Goal: Information Seeking & Learning: Learn about a topic

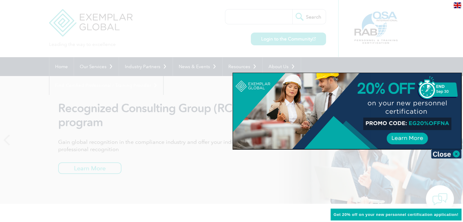
click at [191, 151] on div at bounding box center [231, 111] width 463 height 222
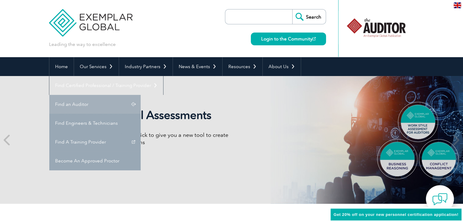
click at [141, 95] on link "Find an Auditor" at bounding box center [94, 104] width 91 height 19
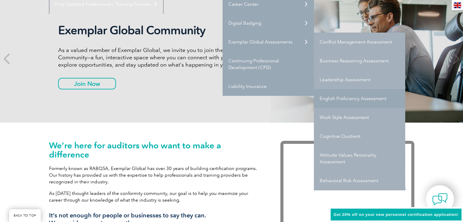
scroll to position [82, 0]
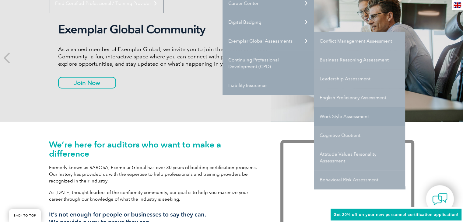
click at [344, 116] on link "Work Style Assessment" at bounding box center [359, 116] width 91 height 19
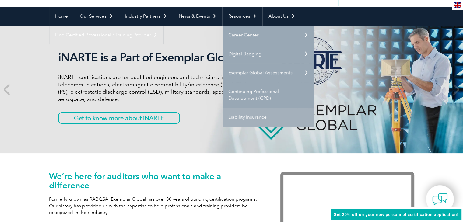
scroll to position [44, 0]
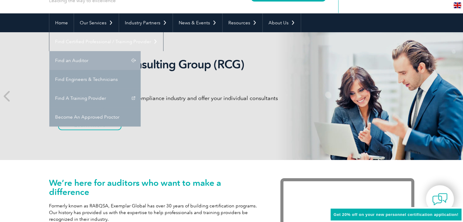
click at [141, 51] on link "Find an Auditor" at bounding box center [94, 60] width 91 height 19
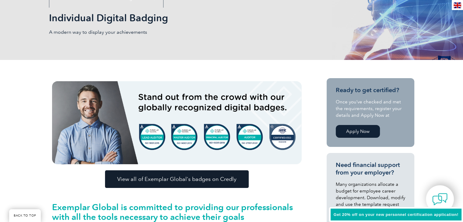
scroll to position [174, 0]
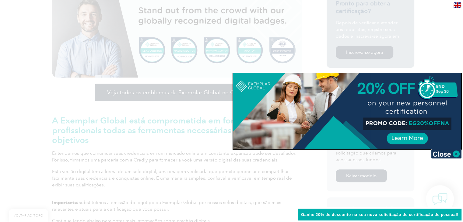
click at [394, 37] on div at bounding box center [231, 111] width 463 height 222
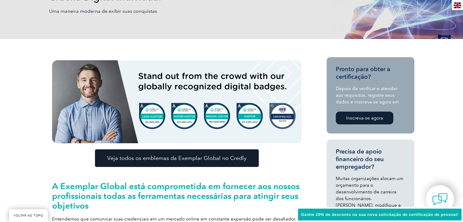
scroll to position [110, 0]
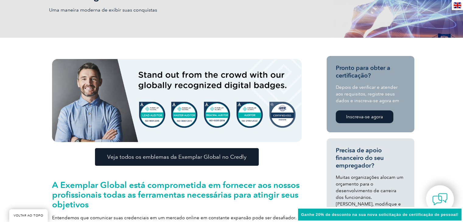
click at [377, 116] on font "Inscreva-se agora" at bounding box center [364, 116] width 37 height 5
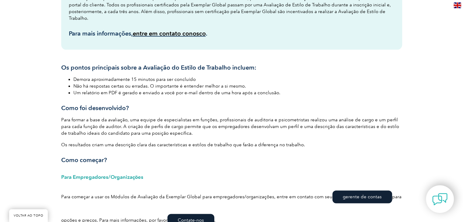
scroll to position [752, 0]
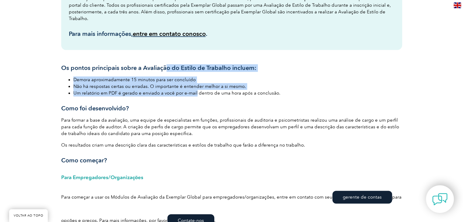
drag, startPoint x: 166, startPoint y: 61, endPoint x: 196, endPoint y: 86, distance: 38.5
click at [196, 86] on div "Os pontos principais sobre a Avaliação do Estilo de Trabalho incluem: Demora ap…" at bounding box center [231, 114] width 341 height 100
click at [196, 90] on font "Um relatório em PDF é gerado e enviado a você por e-mail dentro de uma hora apó…" at bounding box center [176, 92] width 207 height 5
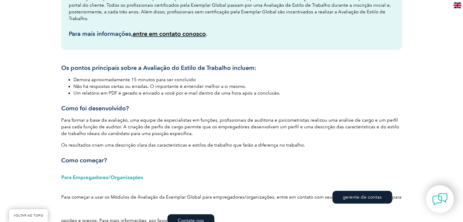
drag, startPoint x: 174, startPoint y: 76, endPoint x: 193, endPoint y: 110, distance: 39.4
click at [193, 110] on div "Os pontos principais sobre a Avaliação do Estilo de Trabalho incluem: Demora ap…" at bounding box center [231, 114] width 341 height 100
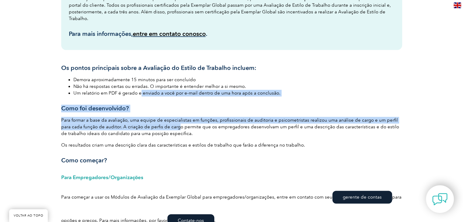
drag, startPoint x: 140, startPoint y: 87, endPoint x: 166, endPoint y: 121, distance: 42.8
click at [166, 121] on div "Os pontos principais sobre a Avaliação do Estilo de Trabalho incluem: Demora ap…" at bounding box center [231, 114] width 341 height 100
click at [166, 121] on font "Para formar a base da avaliação, uma equipe de especialistas em funções, profis…" at bounding box center [230, 127] width 338 height 19
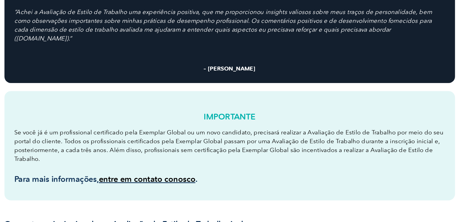
scroll to position [620, 0]
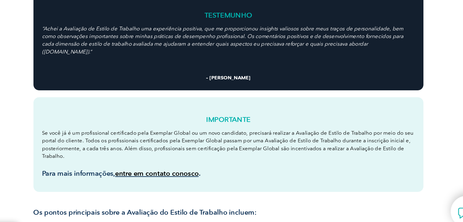
click at [201, 128] on font "Se você já é um profissional certificado pela Exemplar Global ou um novo candid…" at bounding box center [231, 141] width 325 height 26
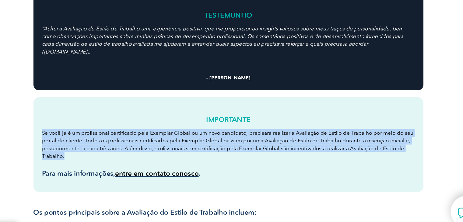
click at [201, 128] on font "Se você já é um profissional certificado pela Exemplar Global ou um novo candid…" at bounding box center [231, 141] width 325 height 26
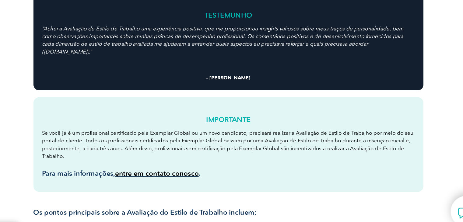
click at [201, 128] on font "Se você já é um profissional certificado pela Exemplar Global ou um novo candid…" at bounding box center [231, 141] width 325 height 26
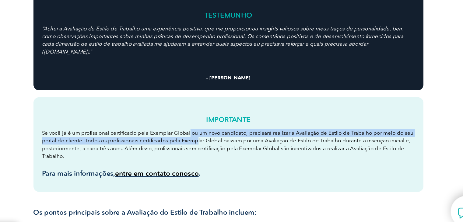
drag, startPoint x: 196, startPoint y: 126, endPoint x: 201, endPoint y: 130, distance: 6.5
click at [201, 130] on font "Se você já é um profissional certificado pela Exemplar Global ou um novo candid…" at bounding box center [231, 141] width 325 height 26
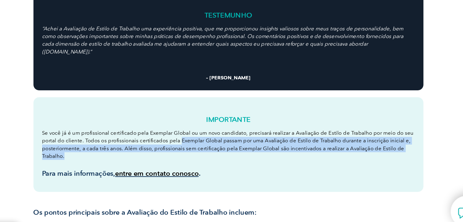
drag, startPoint x: 201, startPoint y: 130, endPoint x: 198, endPoint y: 145, distance: 15.2
click at [198, 145] on p "Se você já é um profissional certificado pela Exemplar Global ou um novo candid…" at bounding box center [232, 140] width 326 height 27
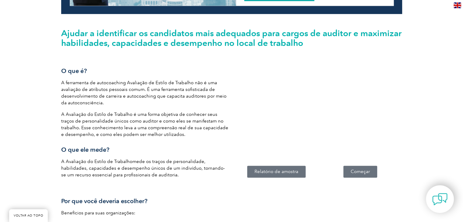
scroll to position [255, 0]
